Goal: Find specific page/section: Find specific page/section

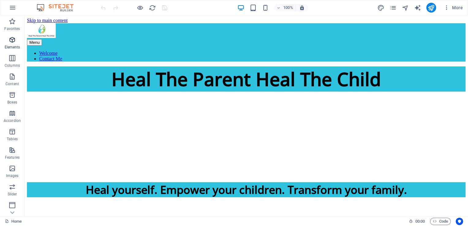
click at [11, 40] on icon "button" at bounding box center [12, 39] width 7 height 7
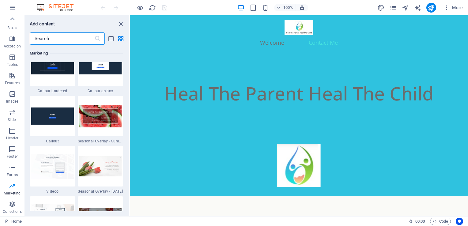
scroll to position [5051, 0]
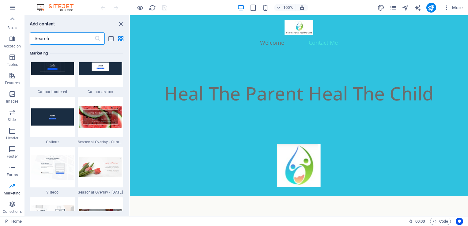
click at [59, 34] on input "text" at bounding box center [62, 38] width 65 height 12
click at [54, 37] on input "text" at bounding box center [62, 38] width 65 height 12
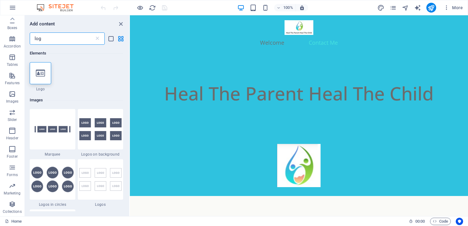
scroll to position [0, 0]
type input "l"
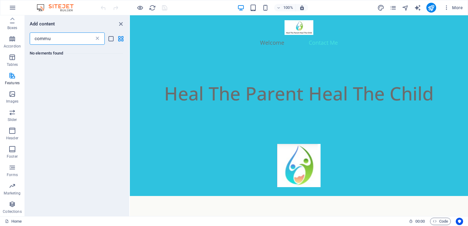
type input "commu"
click at [97, 40] on icon at bounding box center [97, 39] width 6 height 6
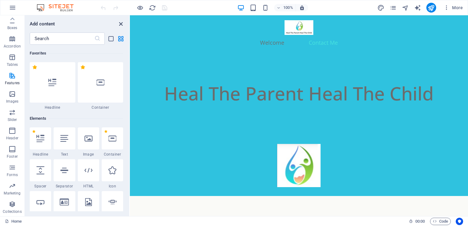
click at [121, 22] on icon "close panel" at bounding box center [120, 24] width 7 height 7
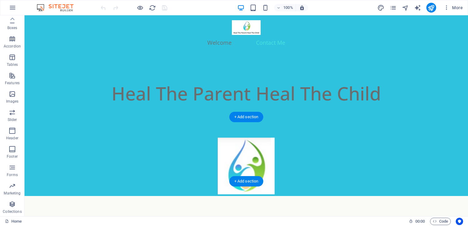
click at [430, 160] on figure at bounding box center [245, 164] width 443 height 64
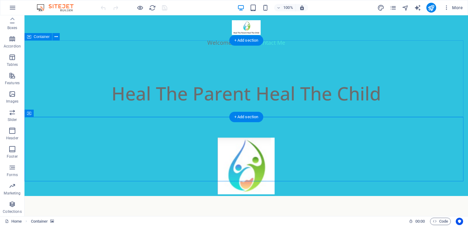
click at [428, 60] on div "Heal The Parent Heal The Child" at bounding box center [245, 93] width 443 height 77
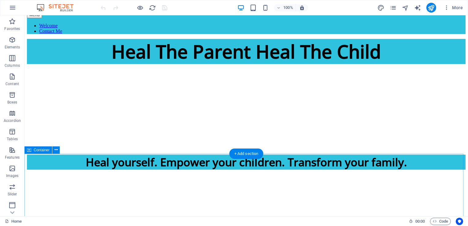
scroll to position [28, 0]
